Goal: Task Accomplishment & Management: Complete application form

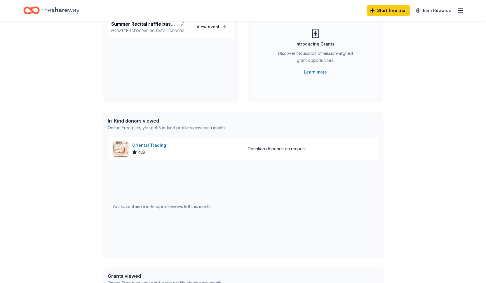
scroll to position [31, 0]
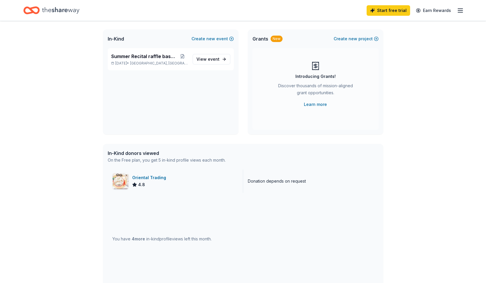
click at [150, 177] on div "Oriental Trading" at bounding box center [150, 177] width 36 height 7
click at [214, 61] on span "event" at bounding box center [214, 59] width 12 height 5
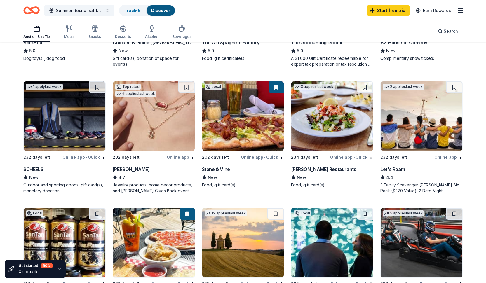
scroll to position [280, 0]
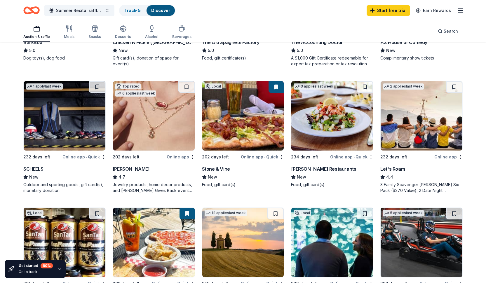
click at [162, 187] on div "Jewelry products, home decor products, and Kendra Gives Back event in-store or …" at bounding box center [154, 188] width 82 height 12
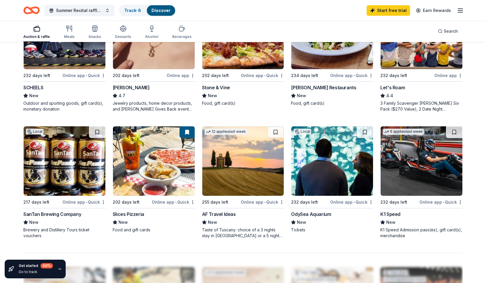
scroll to position [361, 0]
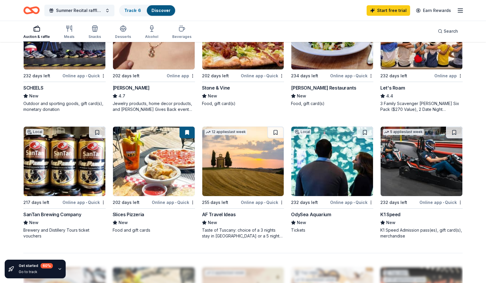
click at [77, 160] on img at bounding box center [65, 161] width 82 height 69
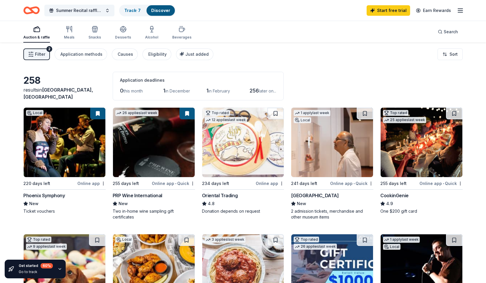
scroll to position [0, 0]
click at [70, 33] on div "Meals" at bounding box center [69, 33] width 11 height 14
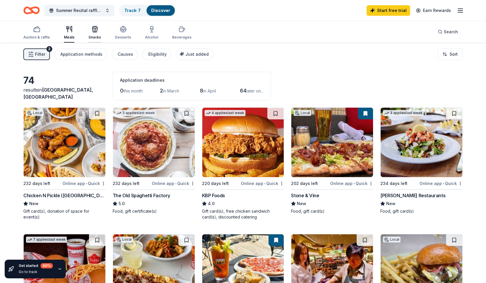
click at [96, 28] on icon "button" at bounding box center [94, 30] width 5 height 4
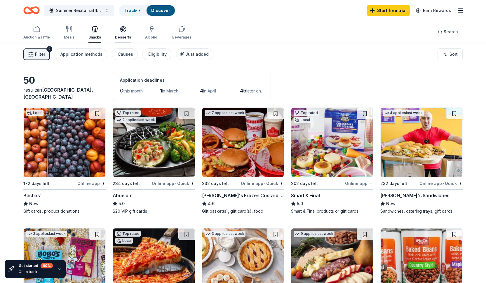
click at [124, 35] on div "Desserts" at bounding box center [123, 37] width 16 height 5
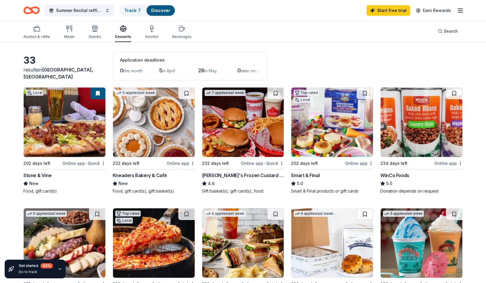
scroll to position [19, 0]
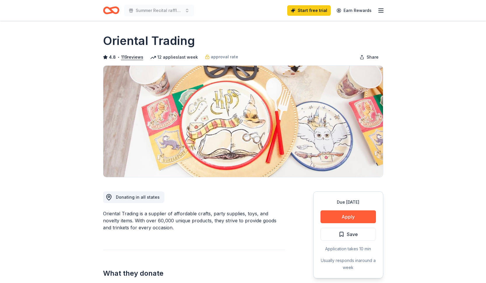
click at [380, 11] on icon "button" at bounding box center [380, 10] width 7 height 7
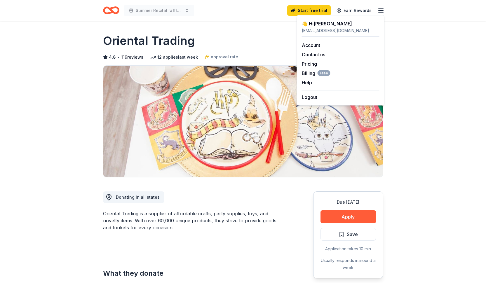
click at [249, 51] on div "4.8 • 119 reviews 12 applies last week approval rate Share" at bounding box center [243, 57] width 280 height 12
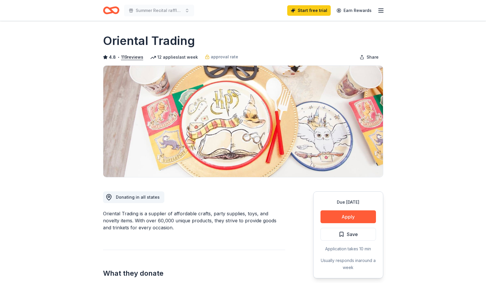
click at [111, 12] on icon "Home" at bounding box center [111, 11] width 16 height 14
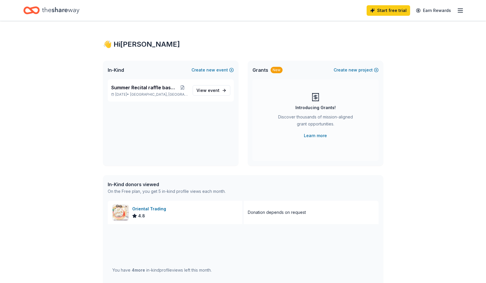
click at [460, 10] on icon "button" at bounding box center [460, 10] width 7 height 7
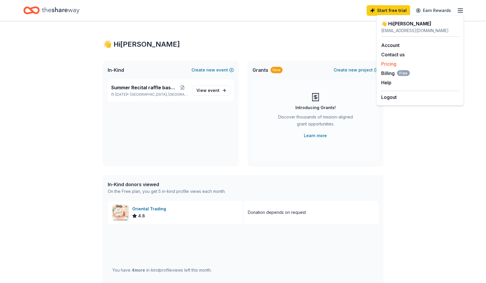
click at [389, 64] on link "Pricing" at bounding box center [388, 64] width 15 height 6
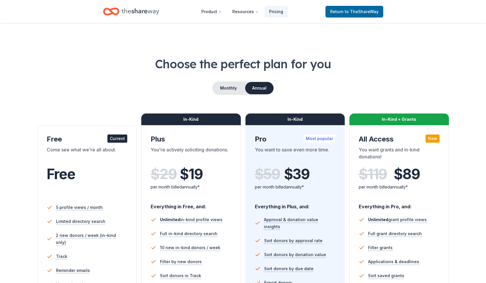
click at [388, 64] on h1 "Choose the perfect plan for you" at bounding box center [242, 64] width 439 height 16
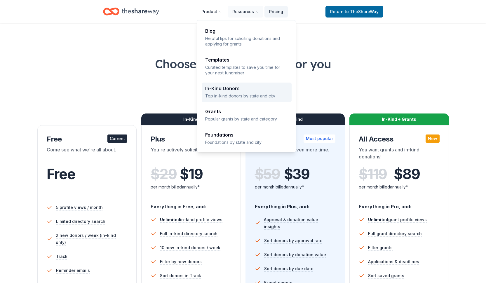
click at [228, 92] on div "In-Kind Donors Top in-kind donors by state and city" at bounding box center [246, 92] width 83 height 13
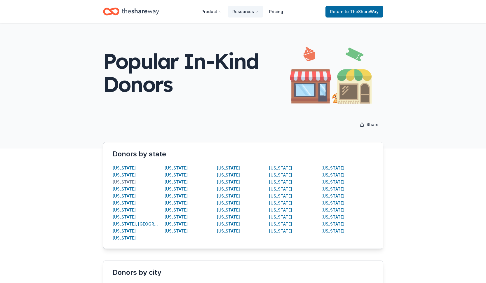
click at [121, 182] on div "[US_STATE]" at bounding box center [124, 182] width 23 height 7
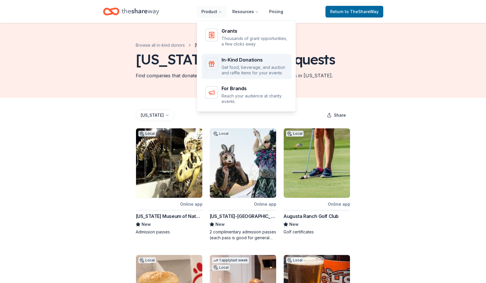
click at [232, 63] on div "In-Kind Donations Get food, beverage, and auction and raffle items for your eve…" at bounding box center [254, 66] width 67 height 18
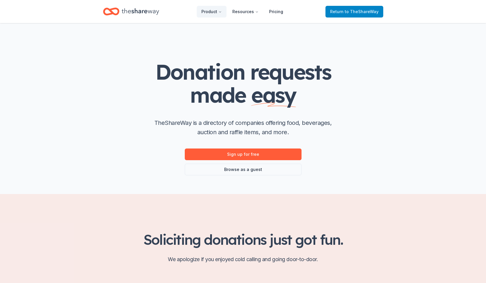
click at [359, 11] on span "to TheShareWay" at bounding box center [362, 11] width 34 height 5
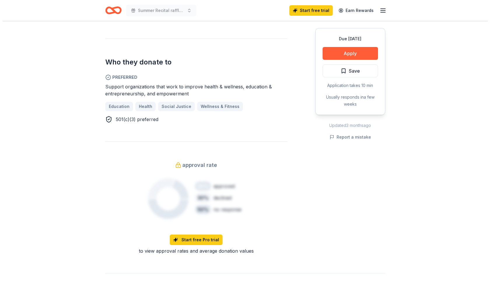
scroll to position [192, 0]
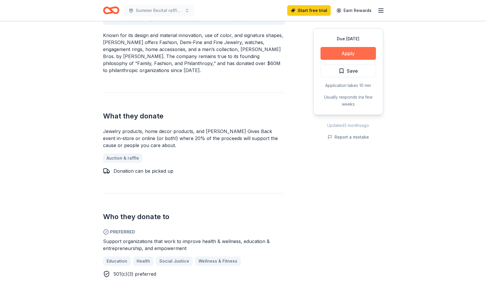
click at [350, 57] on button "Apply" at bounding box center [347, 53] width 55 height 13
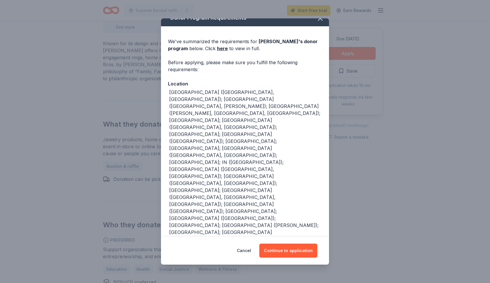
scroll to position [8, 0]
click at [290, 252] on button "Continue to application" at bounding box center [288, 251] width 58 height 14
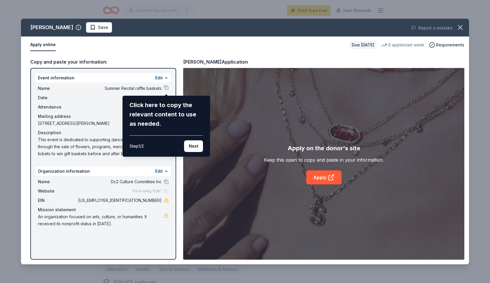
click at [166, 88] on div "Kendra Scott Save Report a mistake Apply online Due in 202 days 6 applies last …" at bounding box center [245, 142] width 448 height 246
click at [194, 147] on button "Next" at bounding box center [193, 146] width 19 height 12
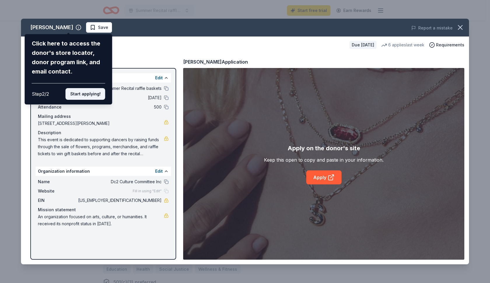
click at [95, 88] on button "Start applying!" at bounding box center [86, 94] width 40 height 12
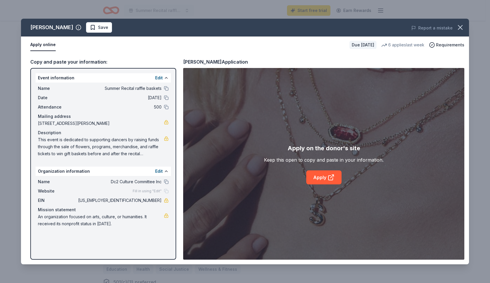
click at [82, 28] on div "Kendra Scott Save Report a mistake Apply online Due in 202 days 6 applies last …" at bounding box center [245, 142] width 448 height 246
click at [90, 27] on span "Save" at bounding box center [99, 27] width 18 height 7
click at [167, 90] on button at bounding box center [166, 88] width 5 height 5
click at [327, 180] on link "Apply" at bounding box center [323, 177] width 35 height 14
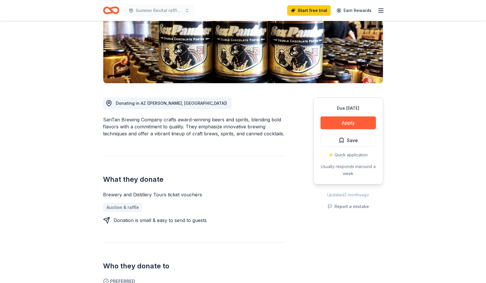
scroll to position [94, 0]
click at [348, 126] on button "Apply" at bounding box center [347, 123] width 55 height 13
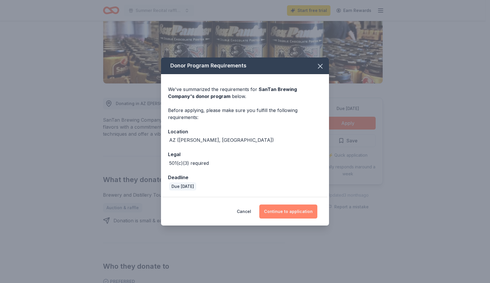
click at [296, 214] on button "Continue to application" at bounding box center [288, 212] width 58 height 14
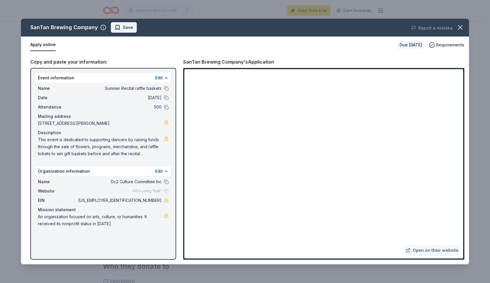
click at [118, 27] on span "Save" at bounding box center [124, 27] width 18 height 7
click at [461, 28] on icon "button" at bounding box center [460, 27] width 4 height 4
